Goal: Transaction & Acquisition: Purchase product/service

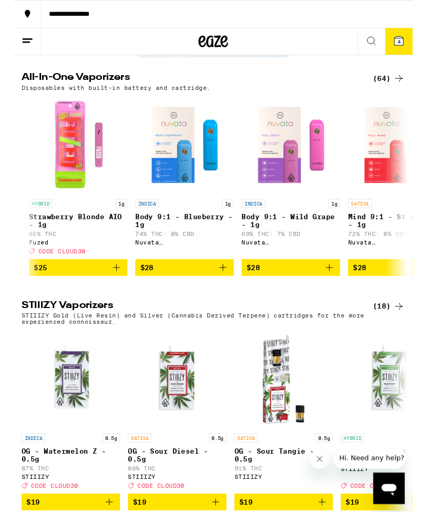
scroll to position [0, 334]
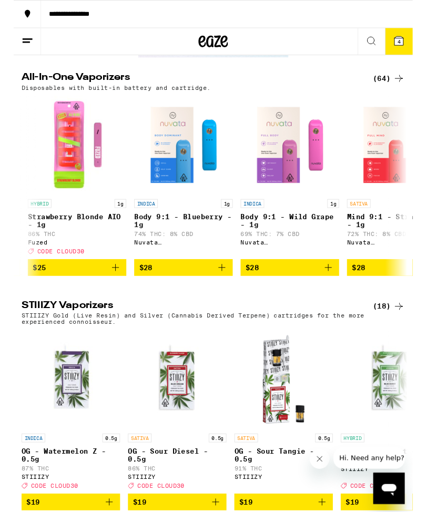
click at [118, 294] on button "$25" at bounding box center [67, 285] width 105 height 18
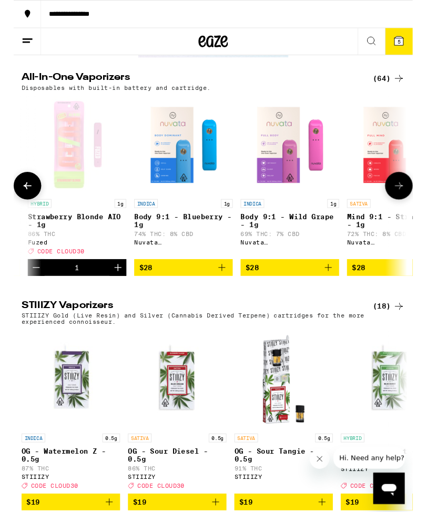
click at [33, 294] on button "Decrement" at bounding box center [24, 285] width 18 height 18
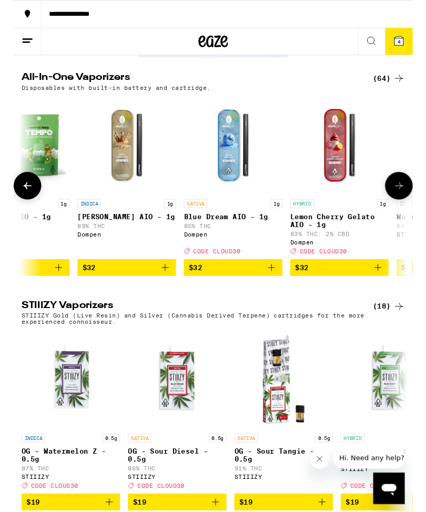
scroll to position [0, 3922]
